Goal: Task Accomplishment & Management: Manage account settings

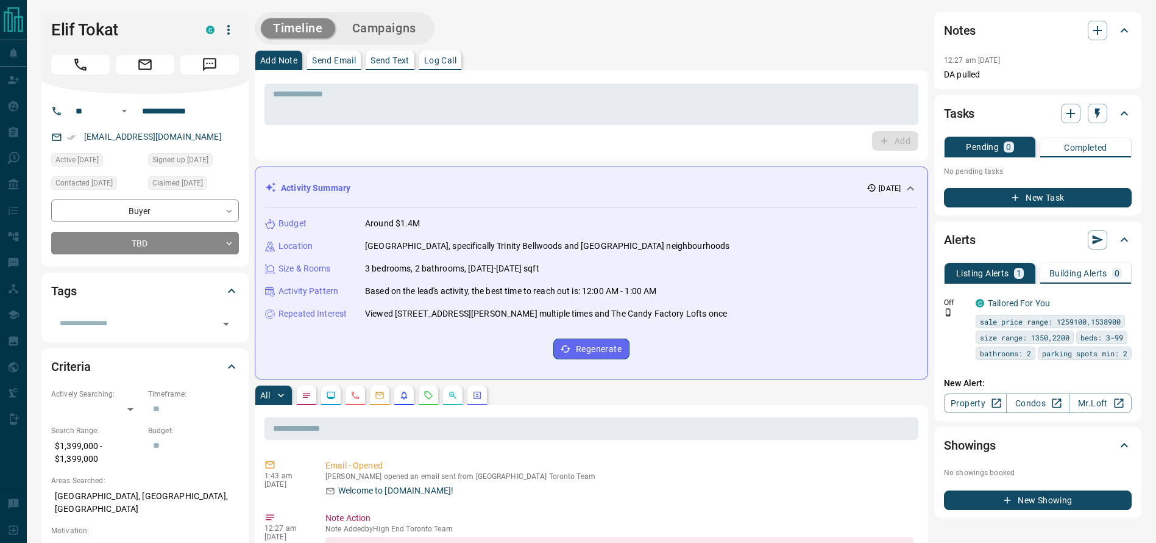
click at [676, 12] on div "Timeline Campaigns" at bounding box center [592, 28] width 674 height 32
click at [79, 61] on icon "Call" at bounding box center [81, 65] width 16 height 16
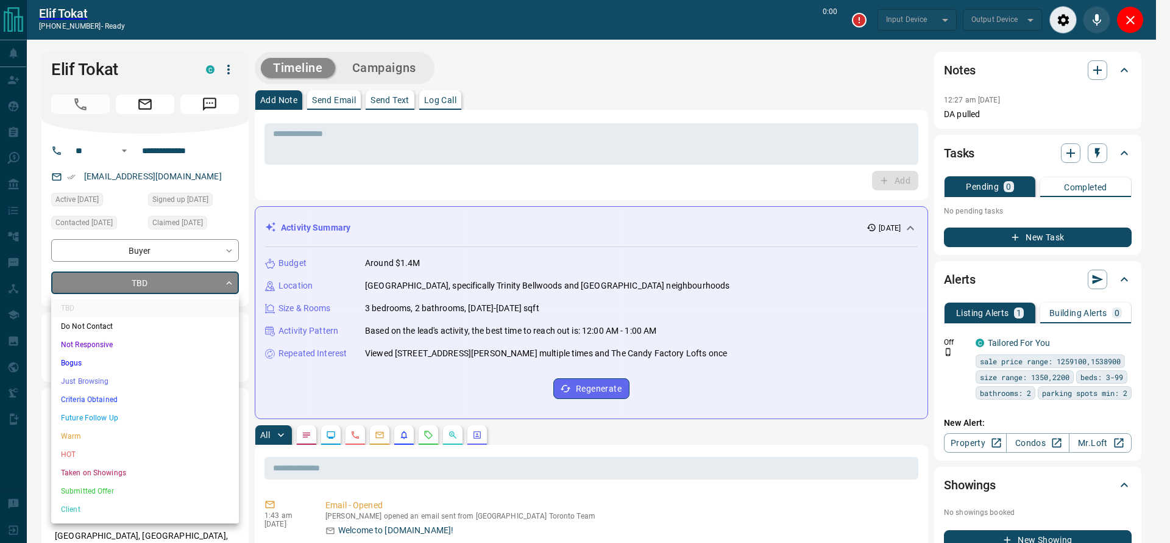
type input "*******"
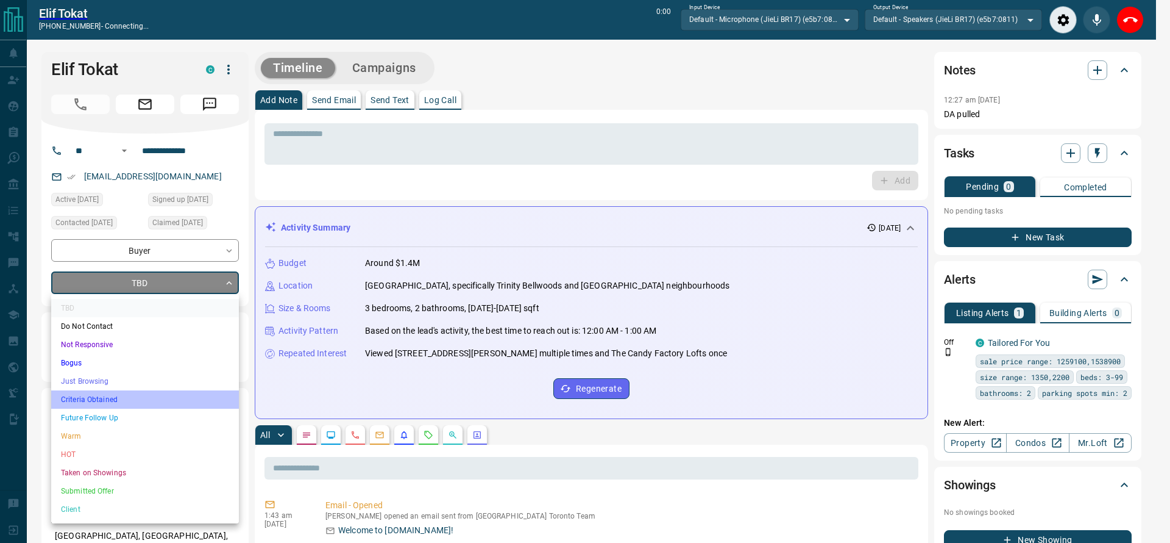
click at [162, 390] on li "Criteria Obtained" at bounding box center [145, 399] width 188 height 18
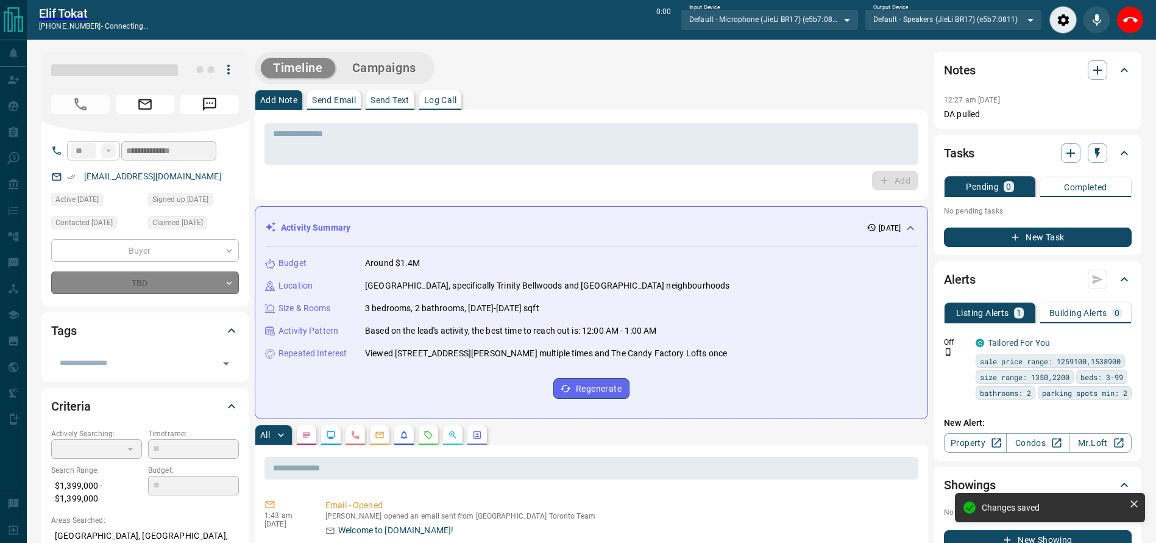
type input "*"
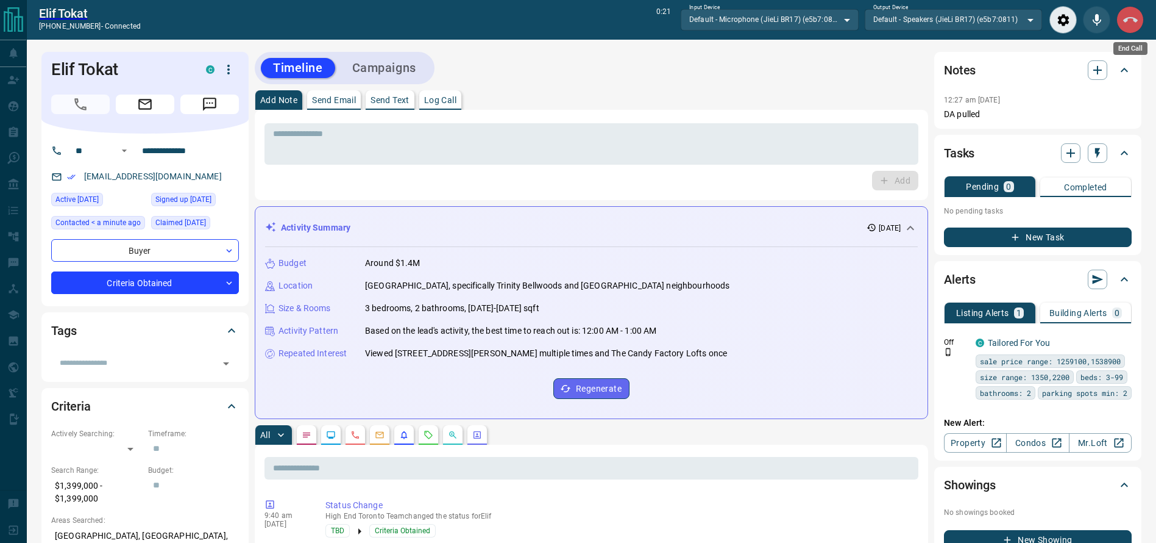
click at [1133, 26] on button "End Call" at bounding box center [1130, 19] width 27 height 27
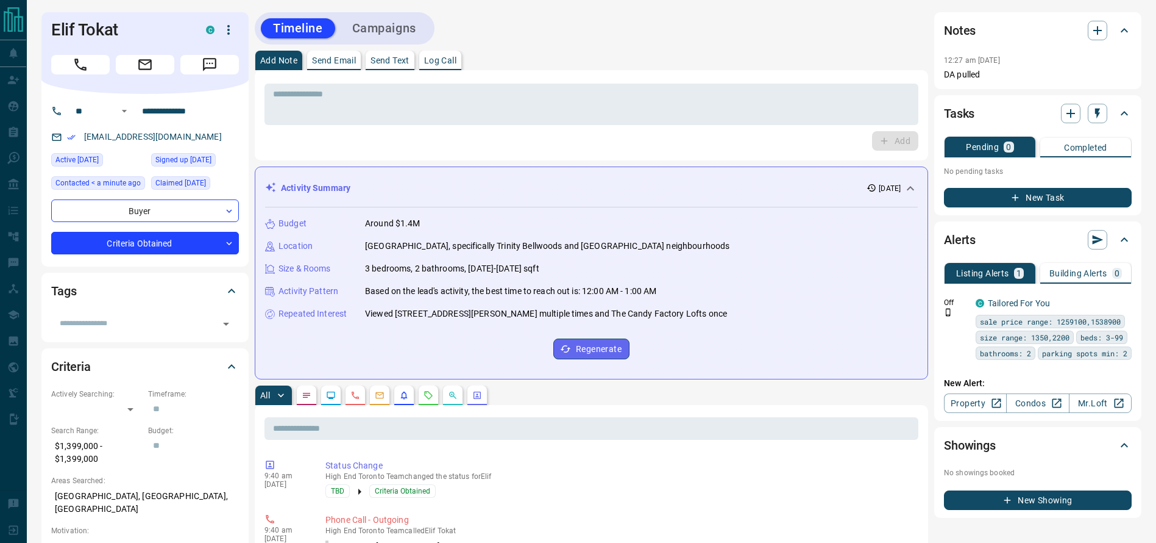
click at [682, 26] on div "Timeline Campaigns" at bounding box center [592, 28] width 674 height 32
click at [558, 96] on textarea at bounding box center [591, 104] width 637 height 31
click at [69, 67] on button "Call" at bounding box center [80, 65] width 59 height 20
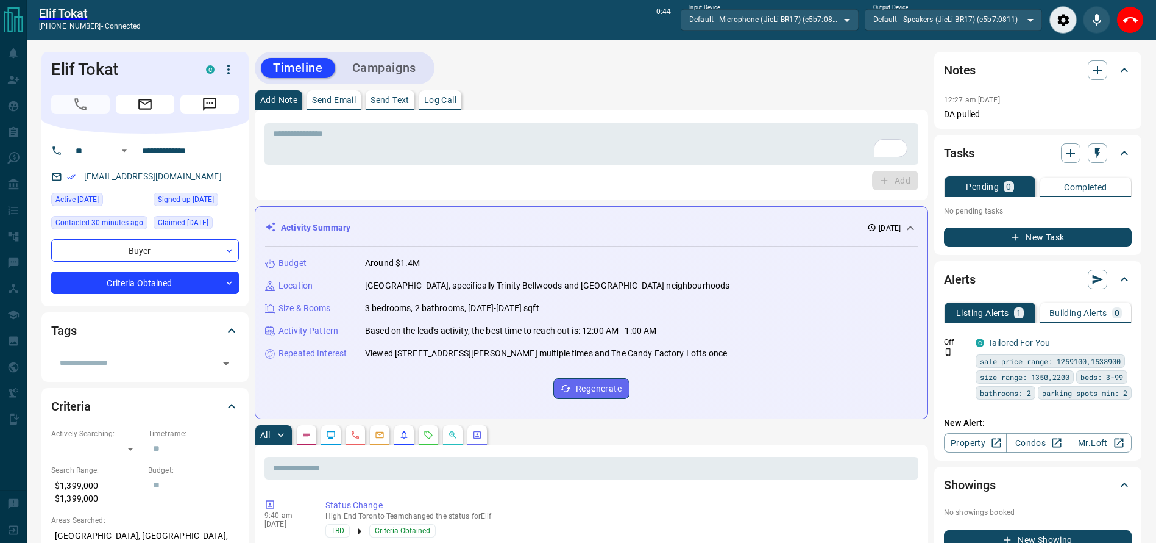
click at [658, 119] on div "* ​" at bounding box center [592, 141] width 654 height 45
click at [1141, 29] on div "Elif Tokat [PHONE_NUMBER] - connected 0:47 Input Device Default - Microphone (J…" at bounding box center [592, 20] width 1130 height 40
click at [1134, 19] on icon "End Call" at bounding box center [1131, 19] width 15 height 5
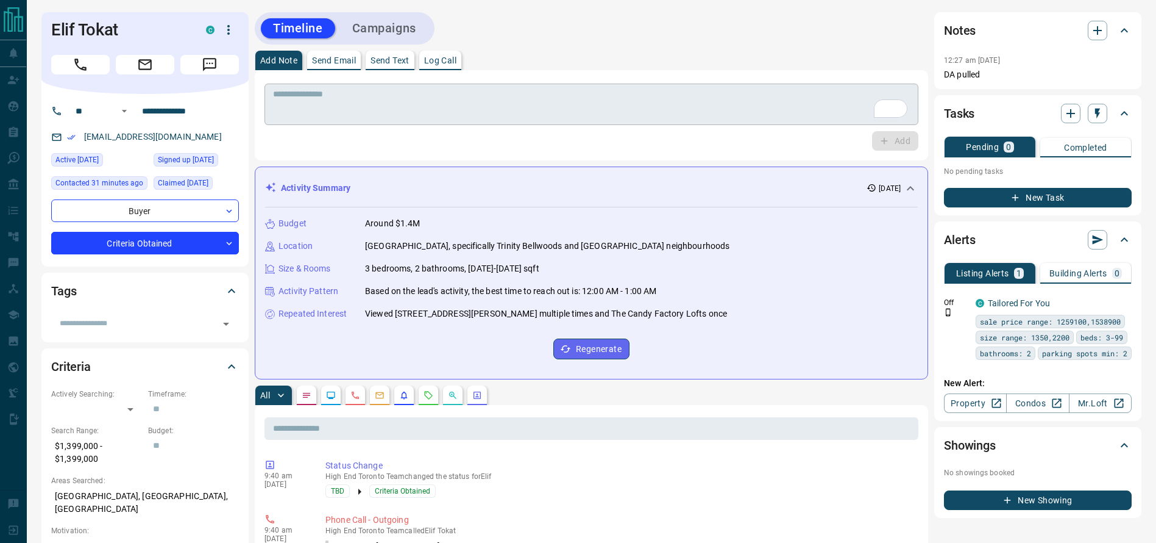
drag, startPoint x: 772, startPoint y: 136, endPoint x: 758, endPoint y: 118, distance: 22.6
click at [760, 123] on div "* ​ Add" at bounding box center [592, 115] width 654 height 71
click at [758, 113] on textarea "To enrich screen reader interactions, please activate Accessibility in Grammarl…" at bounding box center [591, 104] width 637 height 31
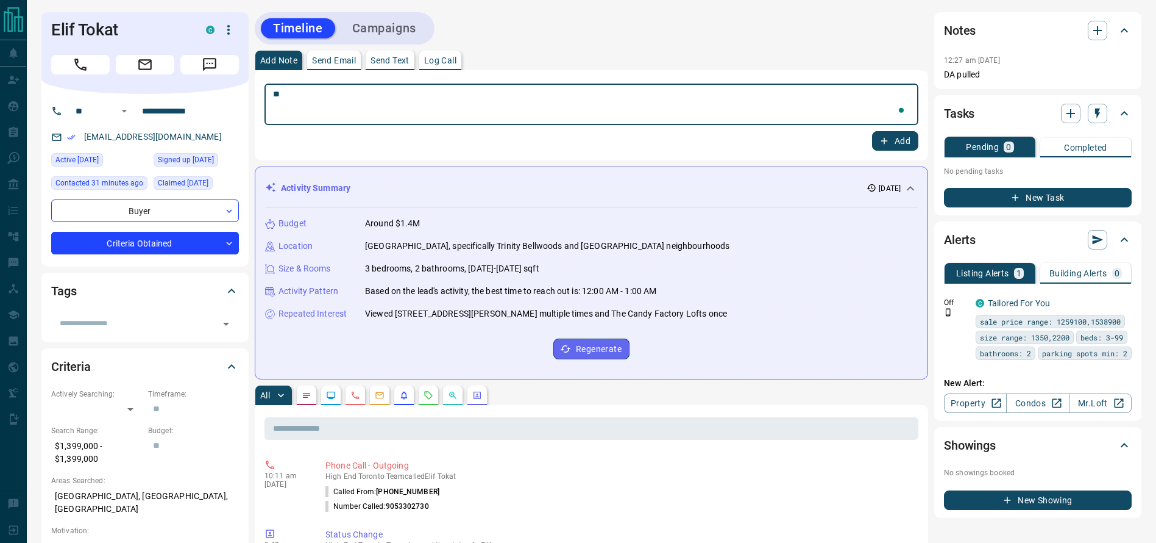
type textarea "*"
type textarea "**********"
click at [899, 141] on button "Add" at bounding box center [895, 141] width 46 height 20
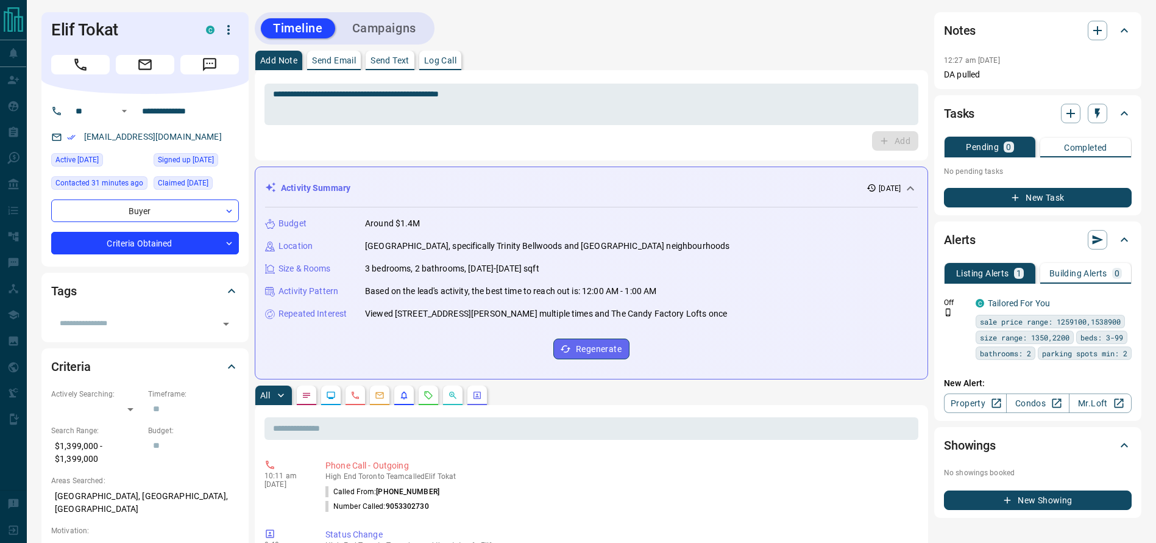
click at [732, 54] on div "Add Note Send Email Send Text Log Call" at bounding box center [592, 61] width 674 height 20
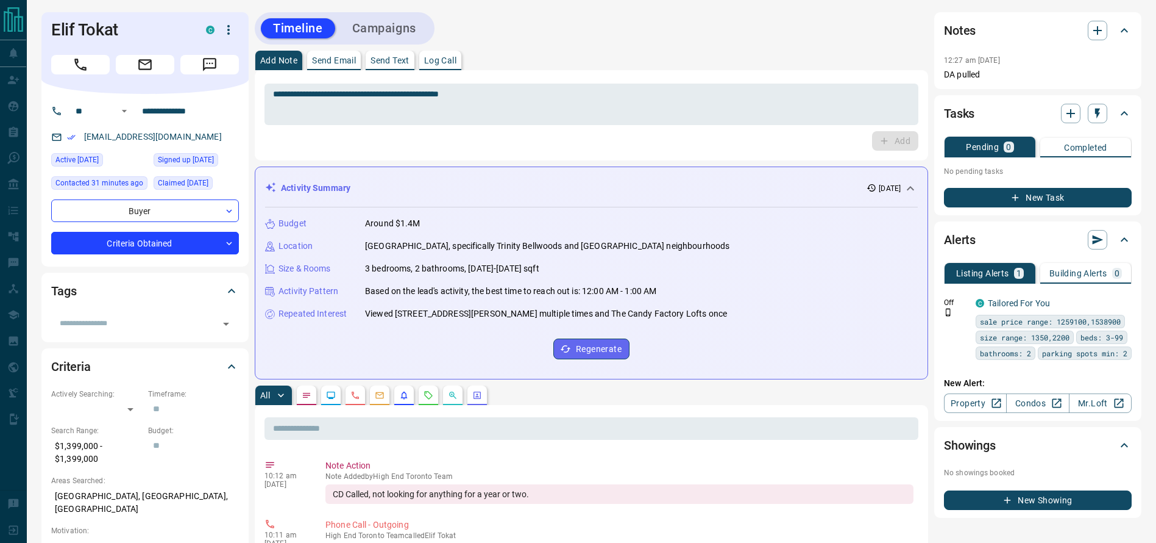
click at [732, 54] on div "Add Note Send Email Send Text Log Call" at bounding box center [592, 61] width 674 height 20
click at [733, 60] on div "Add Note Send Email Send Text Log Call" at bounding box center [592, 61] width 674 height 20
